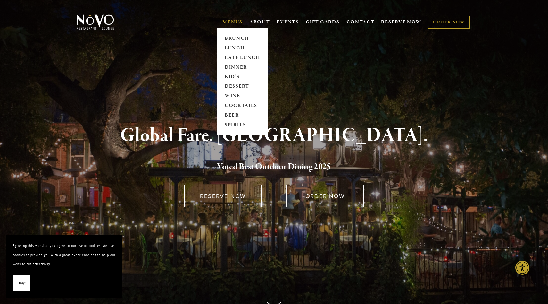
click at [236, 22] on link "MENUS" at bounding box center [233, 22] width 20 height 6
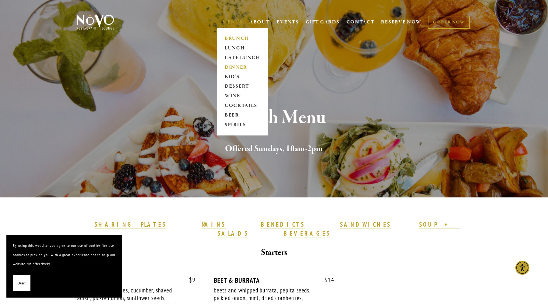
click at [238, 67] on link "DINNER" at bounding box center [243, 68] width 40 height 10
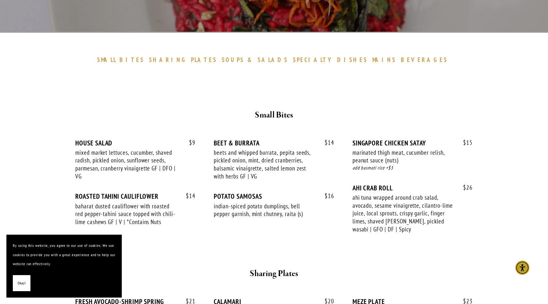
scroll to position [166, 0]
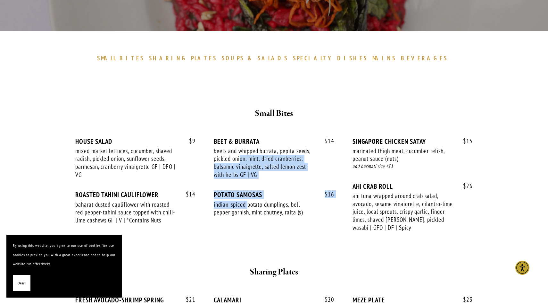
drag, startPoint x: 242, startPoint y: 159, endPoint x: 249, endPoint y: 207, distance: 48.3
click at [249, 207] on div "$ 9 HOUSE SALAD mixed market lettuces, cucumber, shaved radish, pickled onion, …" at bounding box center [274, 190] width 398 height 106
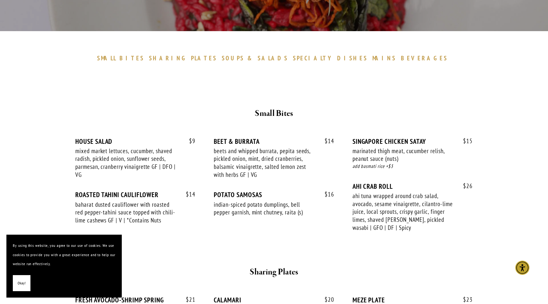
click at [423, 117] on h2 "Small Bites" at bounding box center [274, 113] width 374 height 13
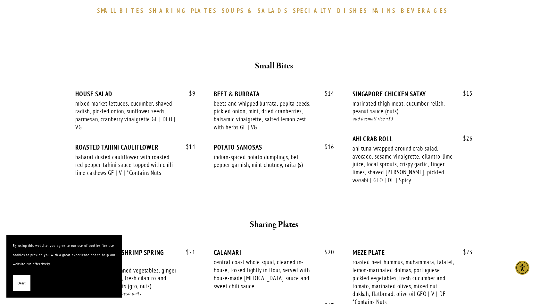
scroll to position [285, 0]
